Goal: Contribute content: Add original content to the website for others to see

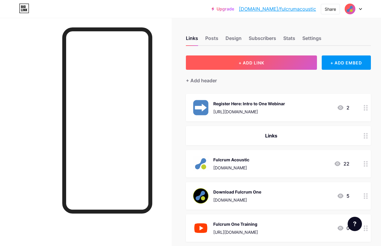
click at [264, 66] on button "+ ADD LINK" at bounding box center [251, 62] width 131 height 14
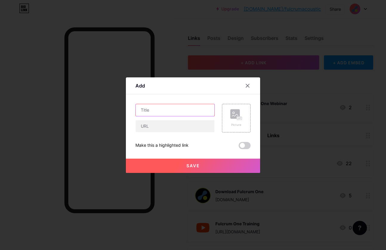
click at [167, 105] on input "text" at bounding box center [175, 110] width 79 height 12
paste input "[DEMOGRAPHIC_DATA] and School in [GEOGRAPHIC_DATA][PERSON_NAME], [GEOGRAPHIC_DA…"
click at [184, 110] on input "[DEMOGRAPHIC_DATA] and School in [GEOGRAPHIC_DATA][PERSON_NAME], [GEOGRAPHIC_DA…" at bounding box center [175, 110] width 79 height 12
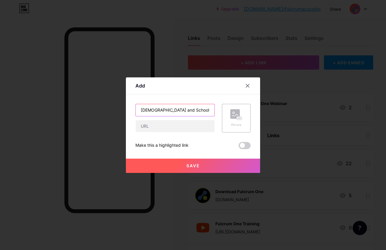
paste input "& [GEOGRAPHIC_DATA]"
type input "[DEMOGRAPHIC_DATA][GEOGRAPHIC_DATA]"
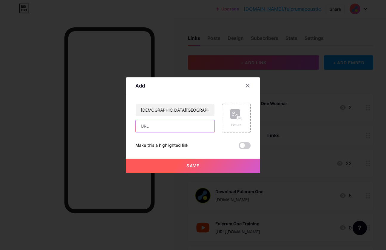
click at [178, 129] on input "text" at bounding box center [175, 126] width 79 height 12
paste input "[URL][DOMAIN_NAME]"
type input "[URL][DOMAIN_NAME]"
click at [241, 118] on icon at bounding box center [240, 118] width 1 height 1
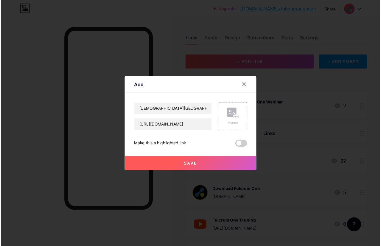
scroll to position [0, 0]
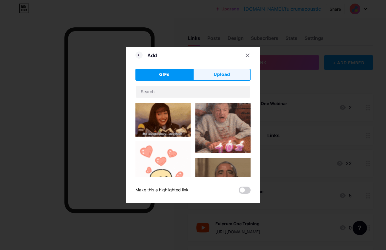
click at [222, 74] on span "Upload" at bounding box center [221, 75] width 16 height 6
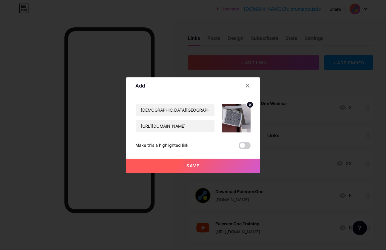
click at [248, 106] on circle at bounding box center [250, 105] width 7 height 7
click at [238, 120] on rect at bounding box center [239, 119] width 5 height 4
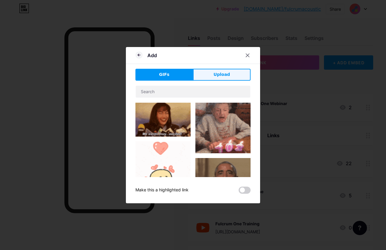
click at [236, 77] on button "Upload" at bounding box center [222, 75] width 58 height 12
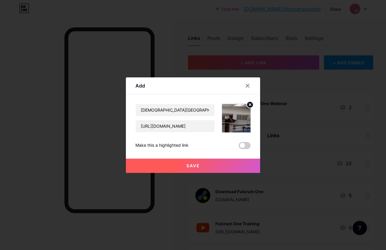
click at [197, 166] on span "Save" at bounding box center [192, 165] width 13 height 5
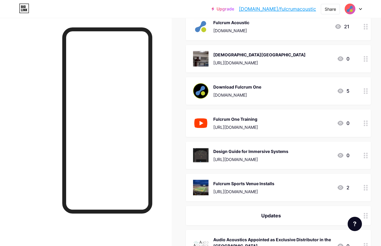
scroll to position [140, 0]
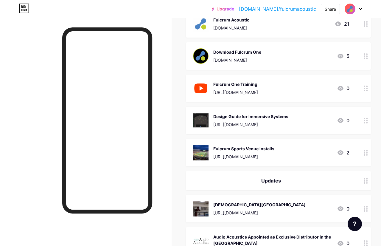
click at [208, 213] on img at bounding box center [201, 209] width 16 height 16
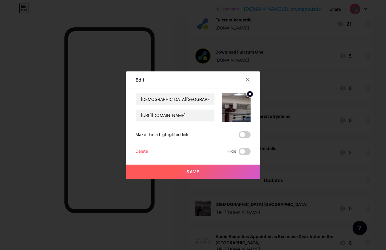
click at [253, 96] on icon at bounding box center [249, 94] width 7 height 7
click at [247, 103] on div "Picture" at bounding box center [236, 107] width 29 height 29
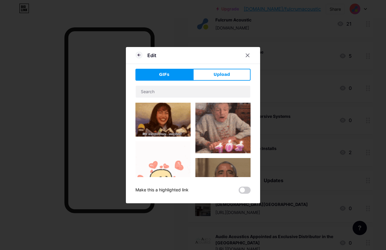
click at [228, 71] on button "Upload" at bounding box center [222, 75] width 58 height 12
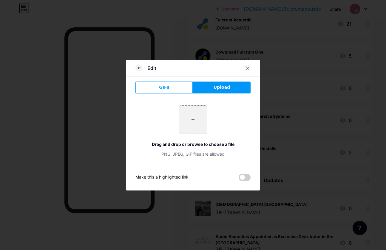
click at [194, 121] on input "file" at bounding box center [193, 120] width 28 height 28
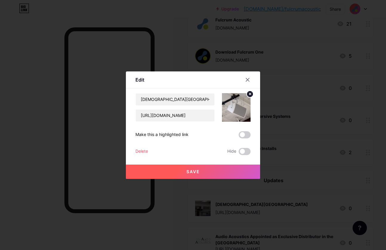
click at [194, 174] on button "Save" at bounding box center [193, 172] width 134 height 14
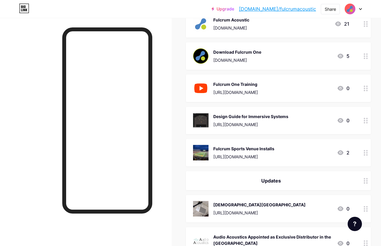
click at [348, 207] on div "0" at bounding box center [343, 208] width 13 height 7
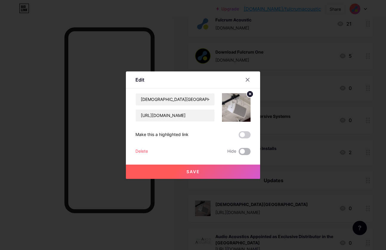
click at [239, 152] on span at bounding box center [245, 151] width 12 height 7
click at [239, 153] on input "checkbox" at bounding box center [239, 153] width 0 height 0
click at [235, 168] on button "Save" at bounding box center [193, 172] width 134 height 14
